Goal: Task Accomplishment & Management: Use online tool/utility

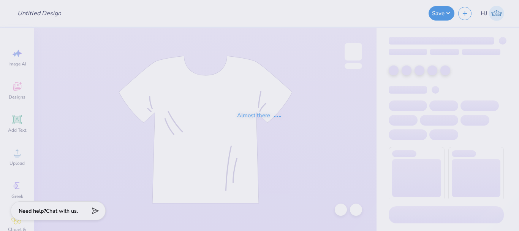
type input "SSA UVA"
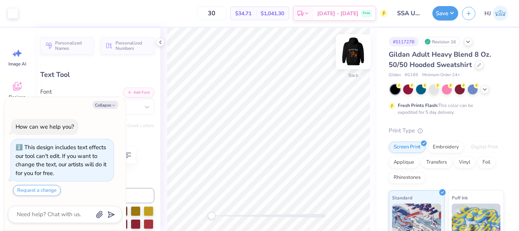
click at [352, 51] on img at bounding box center [353, 51] width 30 height 30
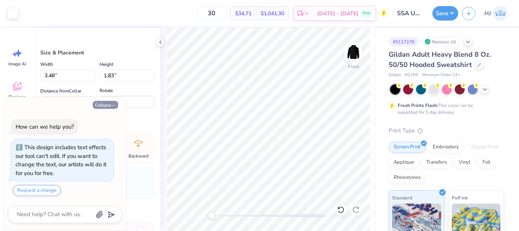
click at [108, 105] on button "Collapse" at bounding box center [105, 105] width 25 height 8
type textarea "x"
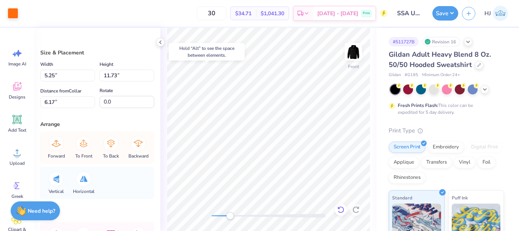
click at [342, 207] on icon at bounding box center [340, 209] width 6 height 7
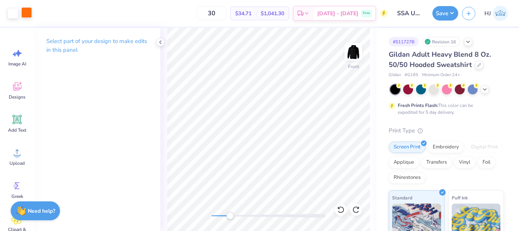
click at [28, 12] on div at bounding box center [26, 12] width 11 height 11
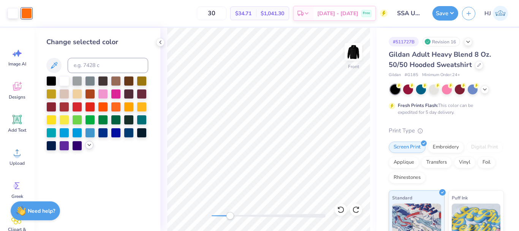
click at [90, 144] on icon at bounding box center [89, 145] width 6 height 6
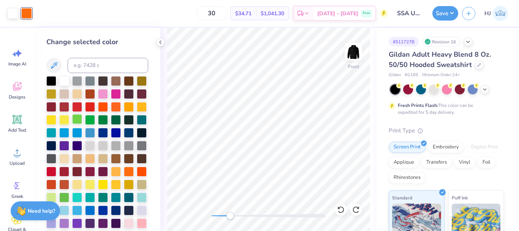
scroll to position [45, 0]
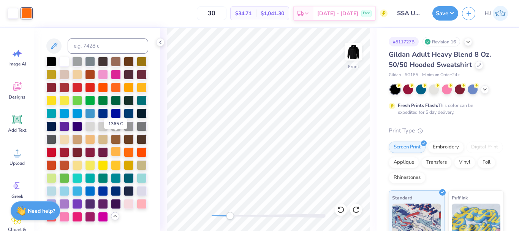
click at [115, 146] on div at bounding box center [116, 151] width 10 height 10
click at [128, 146] on div at bounding box center [129, 151] width 10 height 10
drag, startPoint x: 340, startPoint y: 210, endPoint x: 345, endPoint y: 208, distance: 6.1
click at [340, 210] on icon at bounding box center [341, 210] width 8 height 8
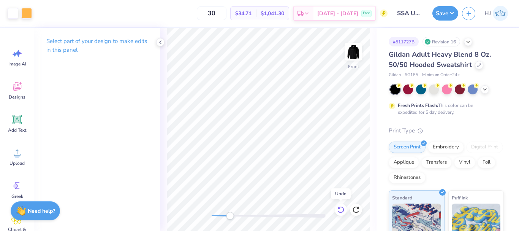
click at [346, 207] on div at bounding box center [341, 209] width 12 height 12
click at [27, 13] on div at bounding box center [26, 12] width 11 height 11
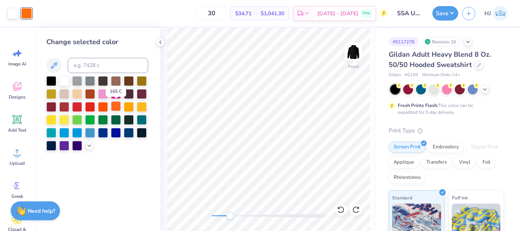
click at [114, 107] on div at bounding box center [116, 106] width 10 height 10
click at [86, 146] on div at bounding box center [89, 145] width 8 height 8
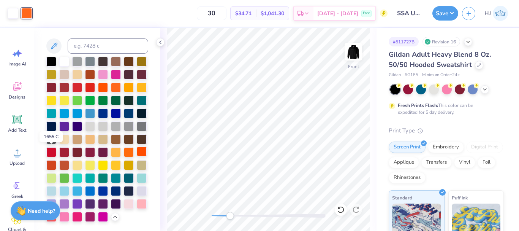
click at [137, 153] on div at bounding box center [142, 151] width 10 height 10
click at [124, 166] on div at bounding box center [129, 164] width 10 height 10
click at [119, 147] on div at bounding box center [116, 152] width 10 height 10
click at [56, 159] on div at bounding box center [51, 164] width 10 height 10
click at [69, 159] on div at bounding box center [64, 164] width 10 height 10
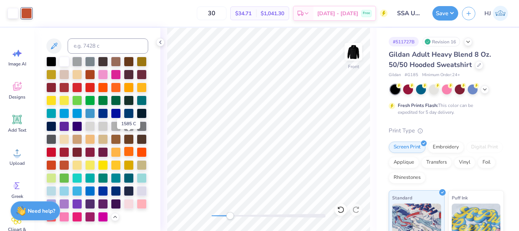
click at [128, 146] on div at bounding box center [129, 151] width 10 height 10
click at [111, 82] on div at bounding box center [116, 87] width 10 height 10
click at [108, 82] on div at bounding box center [103, 87] width 10 height 10
click at [111, 82] on div at bounding box center [116, 87] width 10 height 10
click at [354, 54] on img at bounding box center [353, 51] width 30 height 30
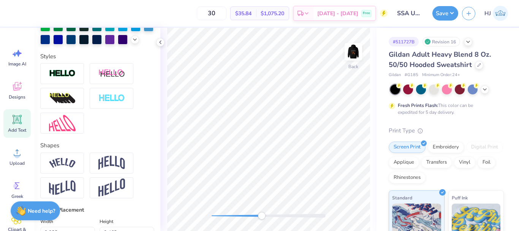
scroll to position [228, 0]
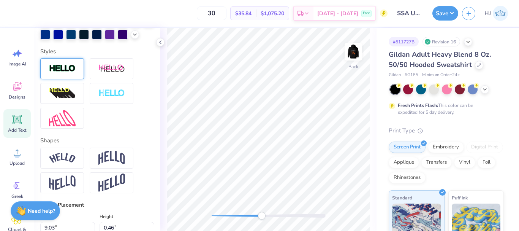
click at [71, 73] on img at bounding box center [62, 68] width 27 height 9
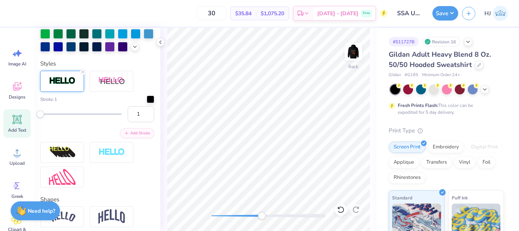
scroll to position [257, 0]
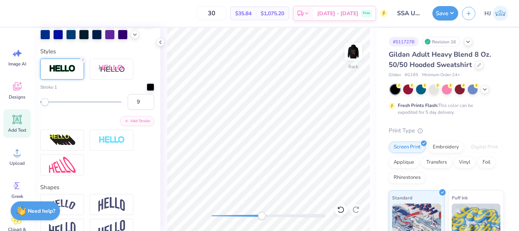
type input "10"
drag, startPoint x: 43, startPoint y: 114, endPoint x: 47, endPoint y: 114, distance: 5.0
click at [47, 106] on div "Accessibility label" at bounding box center [47, 102] width 8 height 8
click at [147, 90] on div at bounding box center [151, 86] width 8 height 8
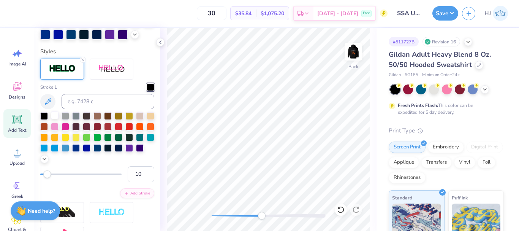
click at [51, 119] on div at bounding box center [55, 115] width 8 height 8
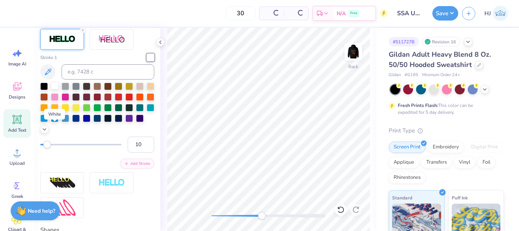
scroll to position [228, 0]
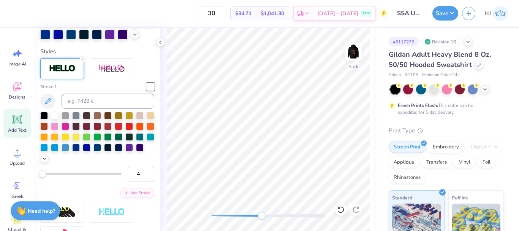
type input "3"
drag, startPoint x: 48, startPoint y: 186, endPoint x: 42, endPoint y: 187, distance: 5.8
click at [42, 177] on div "Accessibility label" at bounding box center [42, 174] width 8 height 8
click at [138, 182] on input "3" at bounding box center [141, 174] width 27 height 16
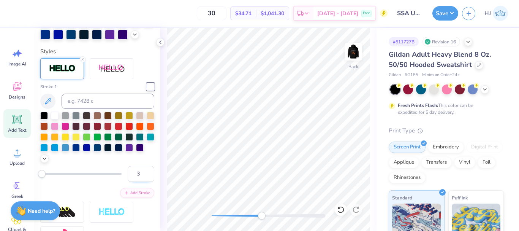
click at [137, 182] on input "3" at bounding box center [141, 174] width 27 height 16
type input "32"
drag, startPoint x: 135, startPoint y: 186, endPoint x: 122, endPoint y: 186, distance: 13.7
click at [122, 182] on div "32" at bounding box center [97, 174] width 114 height 16
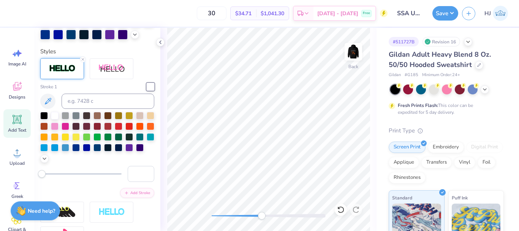
type input "2"
click at [82, 60] on line at bounding box center [83, 59] width 2 height 2
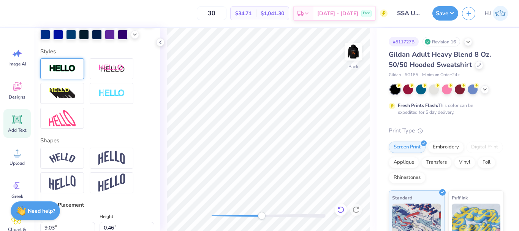
click at [343, 211] on icon at bounding box center [341, 210] width 8 height 8
type input "9.04"
type input "0.47"
type input "3.24"
click at [162, 43] on icon at bounding box center [160, 42] width 6 height 6
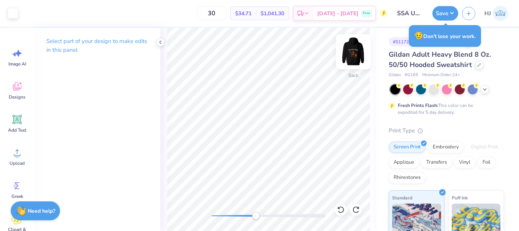
click at [352, 52] on img at bounding box center [353, 51] width 30 height 30
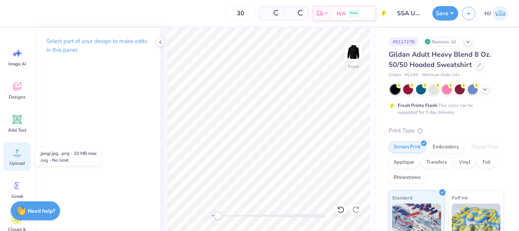
click at [15, 153] on icon at bounding box center [16, 152] width 11 height 11
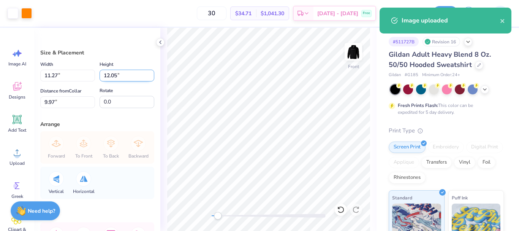
click at [119, 74] on input "12.05" at bounding box center [127, 76] width 55 height 12
type input "12"
type input "11.22"
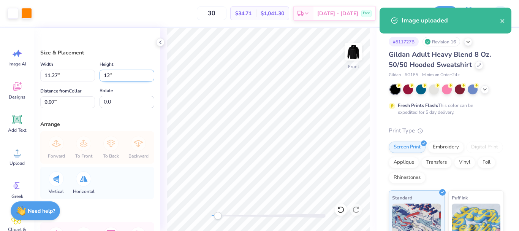
type input "12.00"
click at [68, 103] on input "10.00" at bounding box center [67, 102] width 55 height 12
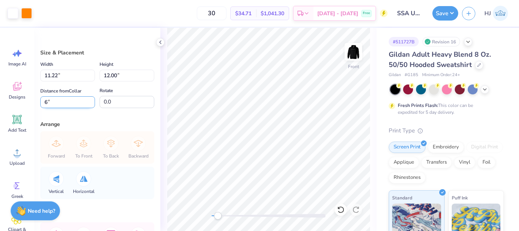
type input "6"
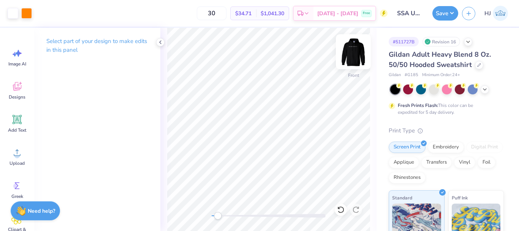
click at [356, 51] on img at bounding box center [353, 51] width 30 height 30
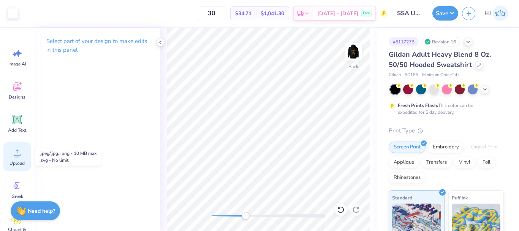
click at [17, 152] on icon at bounding box center [16, 152] width 11 height 11
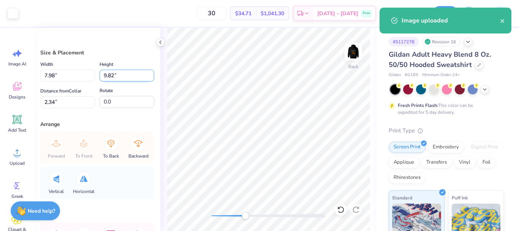
click at [123, 76] on input "9.82" at bounding box center [127, 76] width 55 height 12
type input ".95"
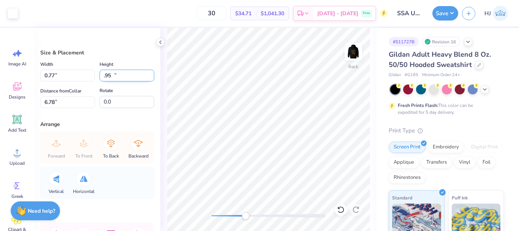
type input "0.77"
type input "0.95"
click at [71, 99] on input "6.78" at bounding box center [67, 102] width 55 height 12
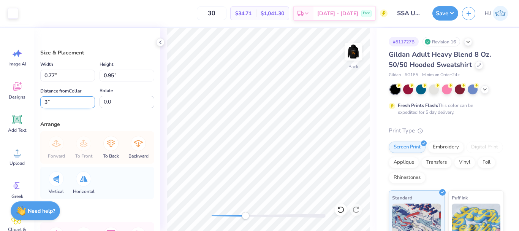
type input "3"
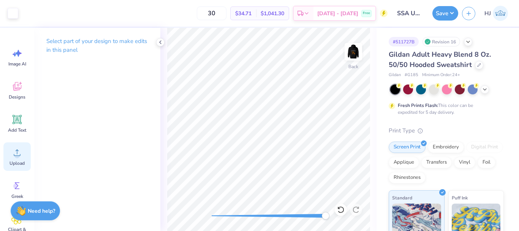
click at [13, 156] on icon at bounding box center [16, 152] width 11 height 11
click at [341, 211] on icon at bounding box center [341, 210] width 8 height 8
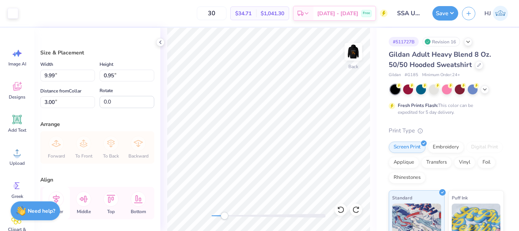
click at [57, 195] on icon at bounding box center [56, 198] width 15 height 15
click at [62, 73] on input "9.99" at bounding box center [67, 76] width 55 height 12
type input "10.00"
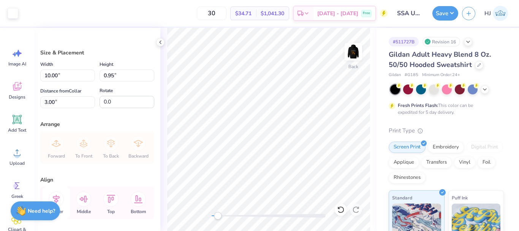
click at [55, 196] on icon at bounding box center [56, 198] width 15 height 15
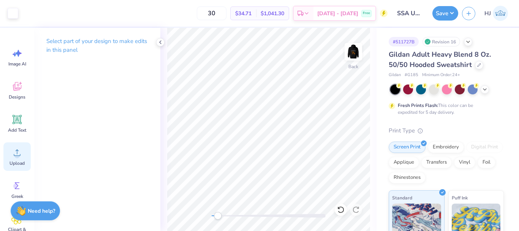
click at [16, 152] on icon at bounding box center [16, 152] width 11 height 11
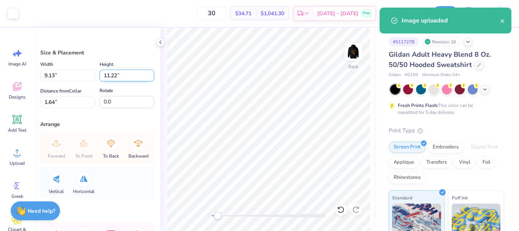
click at [116, 73] on input "11.22" at bounding box center [127, 76] width 55 height 12
type input ".95"
type input "0.77"
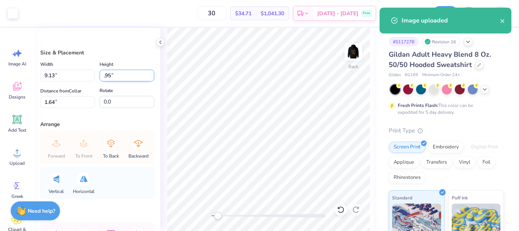
type input "0.95"
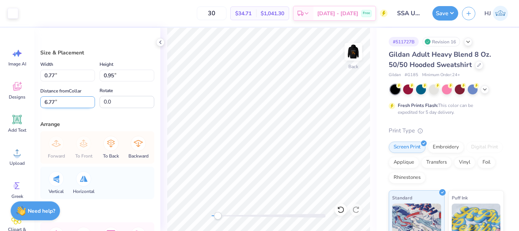
click at [58, 100] on input "6.77" at bounding box center [67, 102] width 55 height 12
type input "3"
drag, startPoint x: 224, startPoint y: 215, endPoint x: 260, endPoint y: 217, distance: 36.6
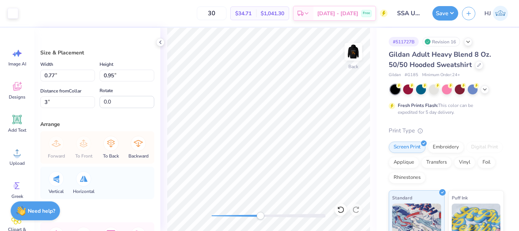
click at [260, 217] on div "Accessibility label" at bounding box center [260, 216] width 8 height 8
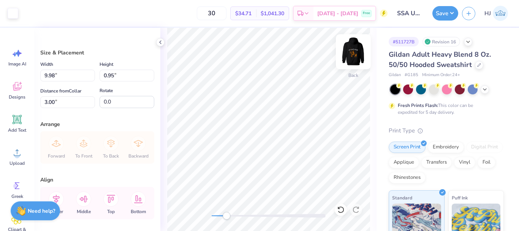
click at [354, 53] on img at bounding box center [353, 51] width 30 height 30
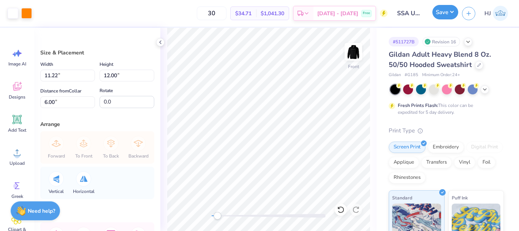
click at [445, 19] on button "Save" at bounding box center [445, 12] width 26 height 14
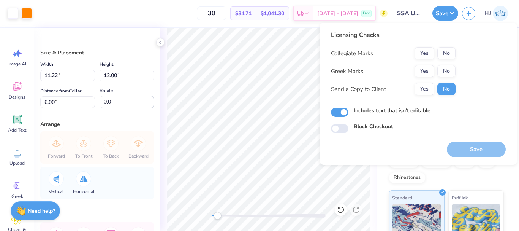
click at [442, 60] on div "Collegiate Marks Yes No Greek Marks Yes No Send a Copy to Client Yes No" at bounding box center [393, 71] width 125 height 48
click at [446, 55] on button "No" at bounding box center [446, 53] width 18 height 12
click at [448, 73] on button "No" at bounding box center [446, 71] width 18 height 12
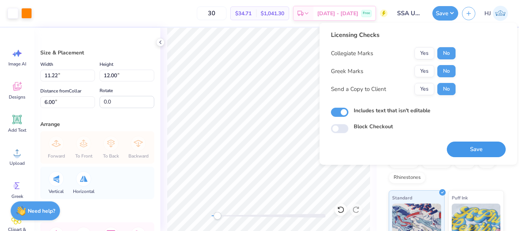
click at [479, 146] on button "Save" at bounding box center [476, 149] width 59 height 16
